Goal: Task Accomplishment & Management: Manage account settings

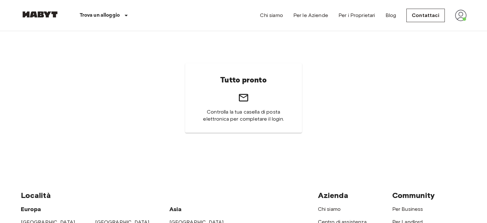
click at [467, 19] on nav "Trova un alloggio Europa Amsterdam Berlino Bruxelles Colonia Düsseldorf Francof…" at bounding box center [244, 15] width 462 height 31
click at [290, 85] on div "Tutto pronto Controlla la tua casella di posta elettronica per completare il lo…" at bounding box center [243, 98] width 117 height 70
click at [234, 86] on h6 "Tutto pronto" at bounding box center [243, 79] width 46 height 13
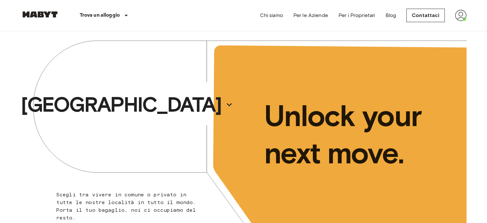
click at [462, 15] on img at bounding box center [461, 16] width 12 height 12
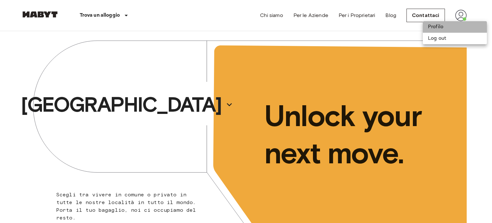
click at [443, 31] on li "Profilo" at bounding box center [455, 27] width 64 height 12
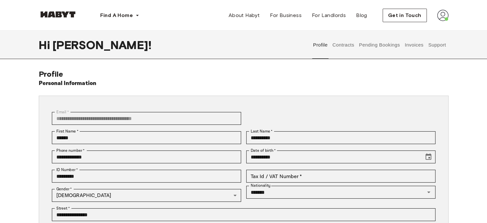
click at [329, 45] on div "Profile Contracts Pending Bookings Invoices Support" at bounding box center [380, 45] width 138 height 28
click at [344, 46] on button "Contracts" at bounding box center [343, 45] width 23 height 28
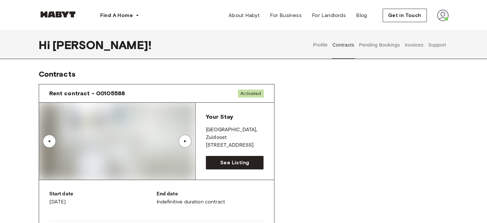
click at [384, 45] on button "Pending Bookings" at bounding box center [380, 45] width 43 height 28
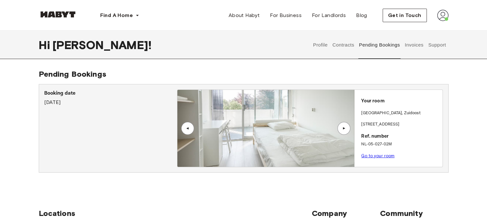
click at [416, 47] on button "Invoices" at bounding box center [414, 45] width 20 height 28
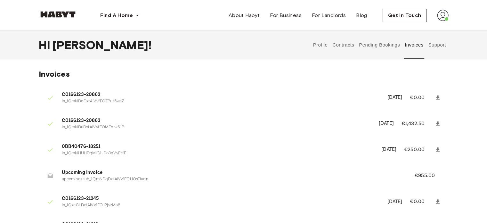
click at [426, 52] on div "Profile Contracts Pending Bookings Invoices Support" at bounding box center [380, 45] width 138 height 28
click at [436, 50] on button "Support" at bounding box center [438, 45] width 20 height 28
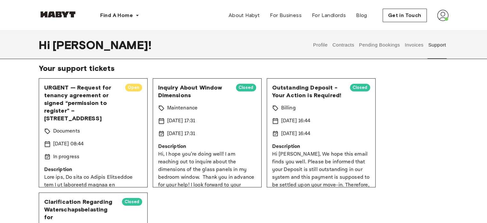
click at [119, 132] on div "Documents" at bounding box center [93, 131] width 98 height 8
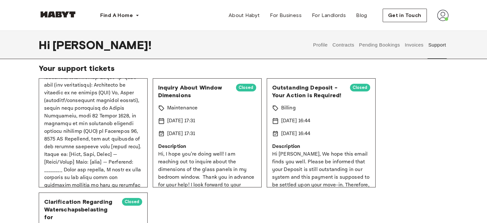
scroll to position [360, 0]
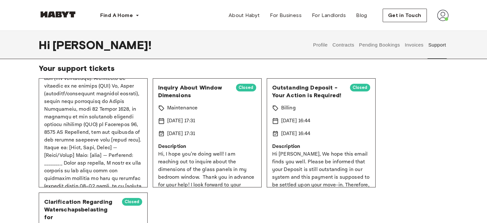
click at [118, 154] on p at bounding box center [93, 9] width 98 height 392
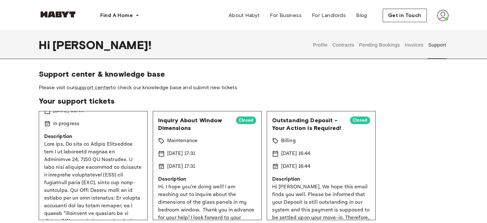
scroll to position [0, 0]
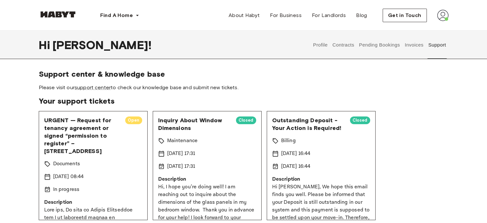
click at [128, 119] on span "Open" at bounding box center [133, 120] width 17 height 6
click at [63, 171] on div "URGENT — Request for tenancy agreement or signed “permission to register” – Ren…" at bounding box center [93, 165] width 109 height 109
click at [65, 175] on p "18 Sep 2025 08:44" at bounding box center [68, 177] width 31 height 8
click at [72, 192] on p "In progress" at bounding box center [66, 190] width 27 height 8
